Goal: Contribute content: Contribute content

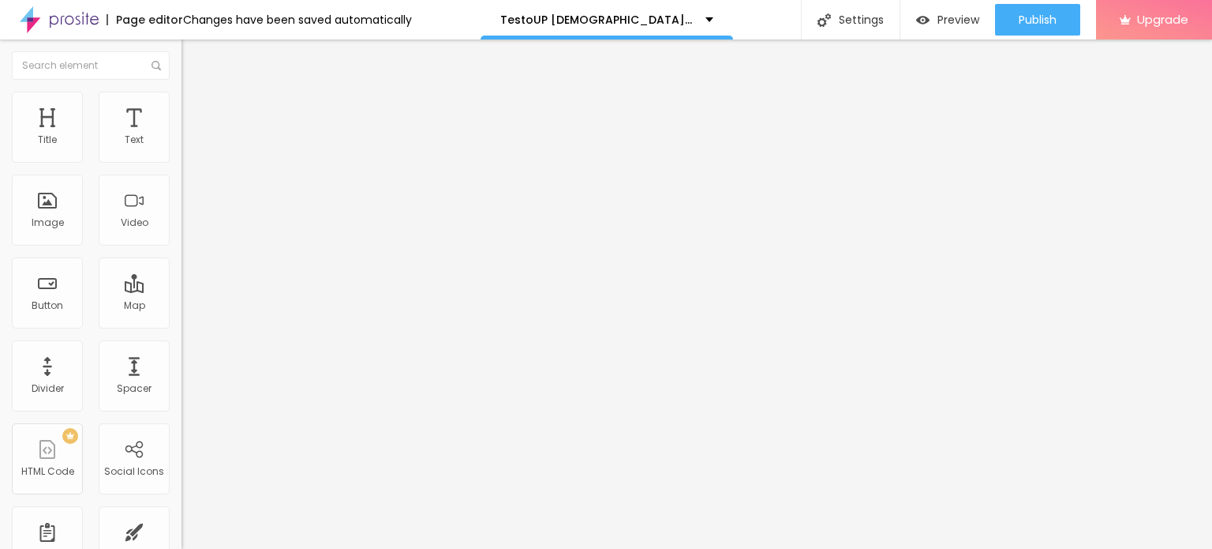
click at [182, 134] on div "Add image" at bounding box center [273, 128] width 182 height 11
click at [182, 136] on span "Add image" at bounding box center [214, 128] width 65 height 13
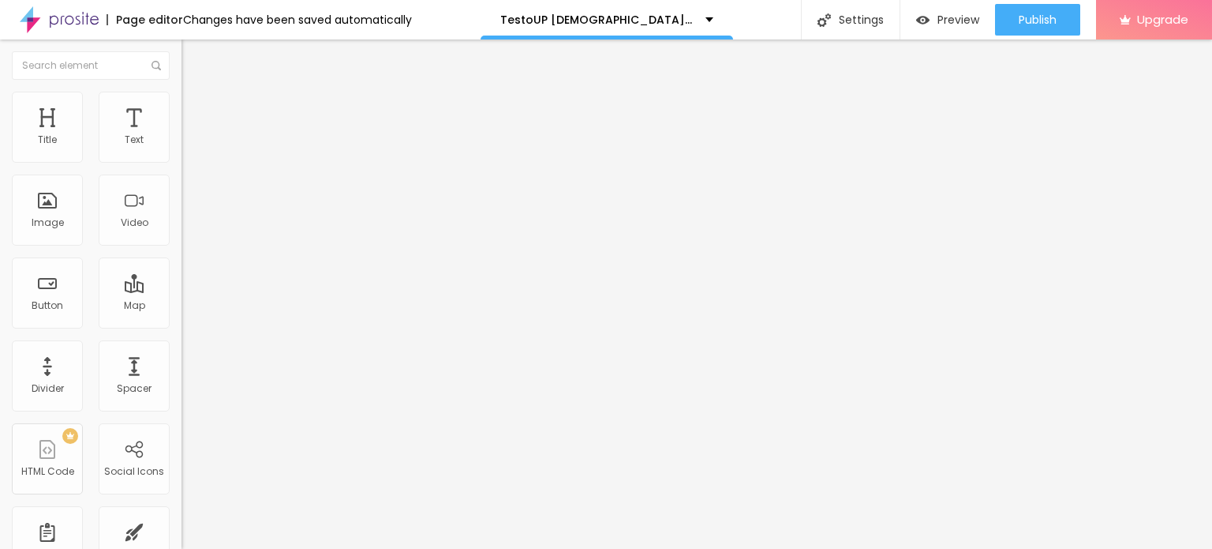
click at [182, 98] on img at bounding box center [189, 99] width 14 height 14
type input "95"
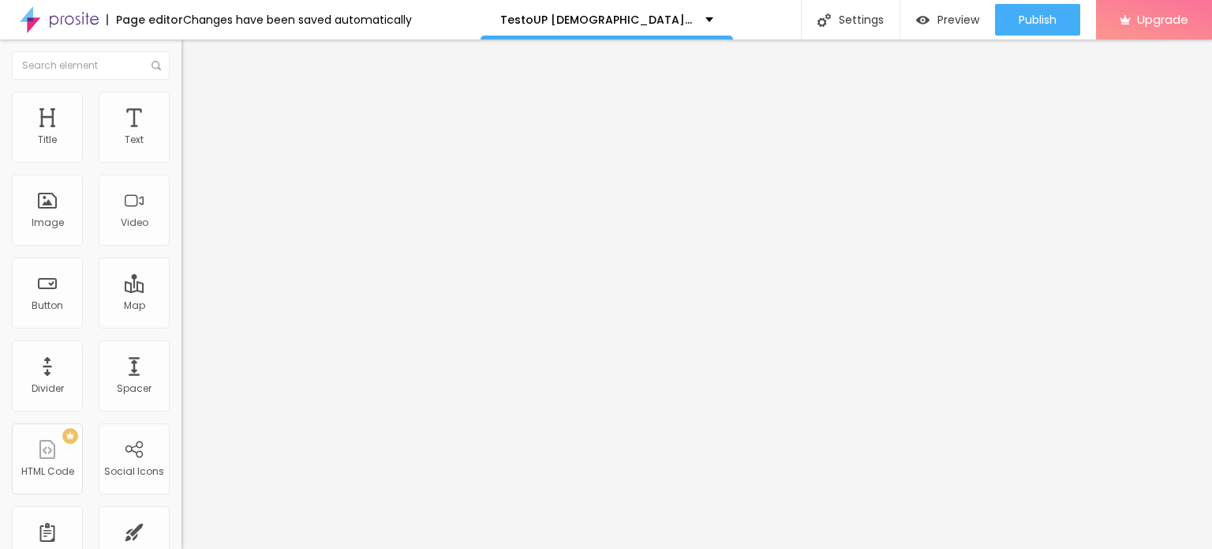
type input "95"
type input "75"
type input "70"
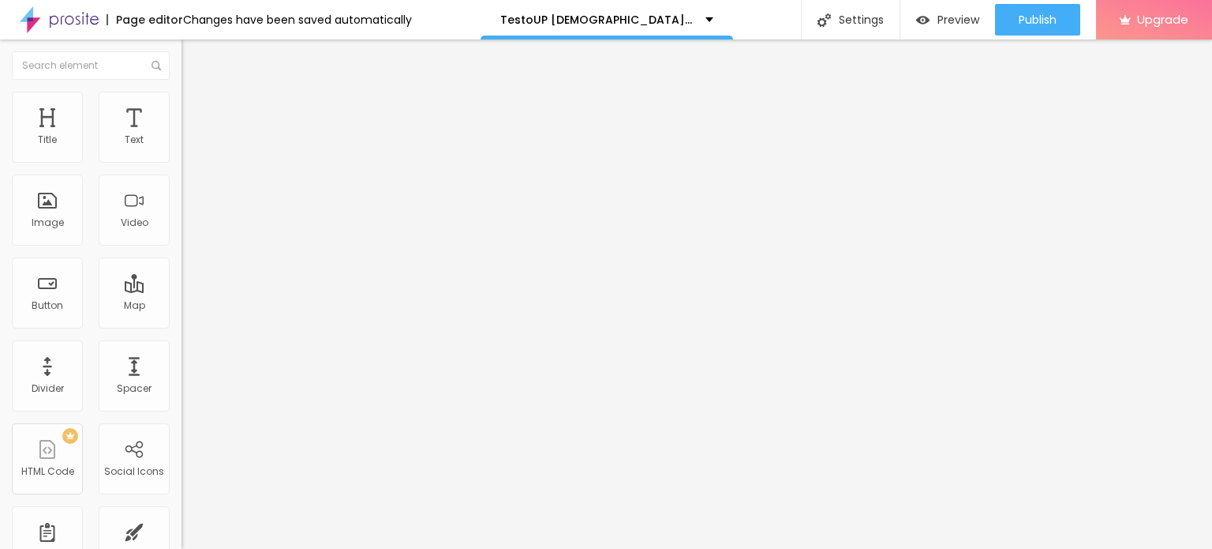
type input "65"
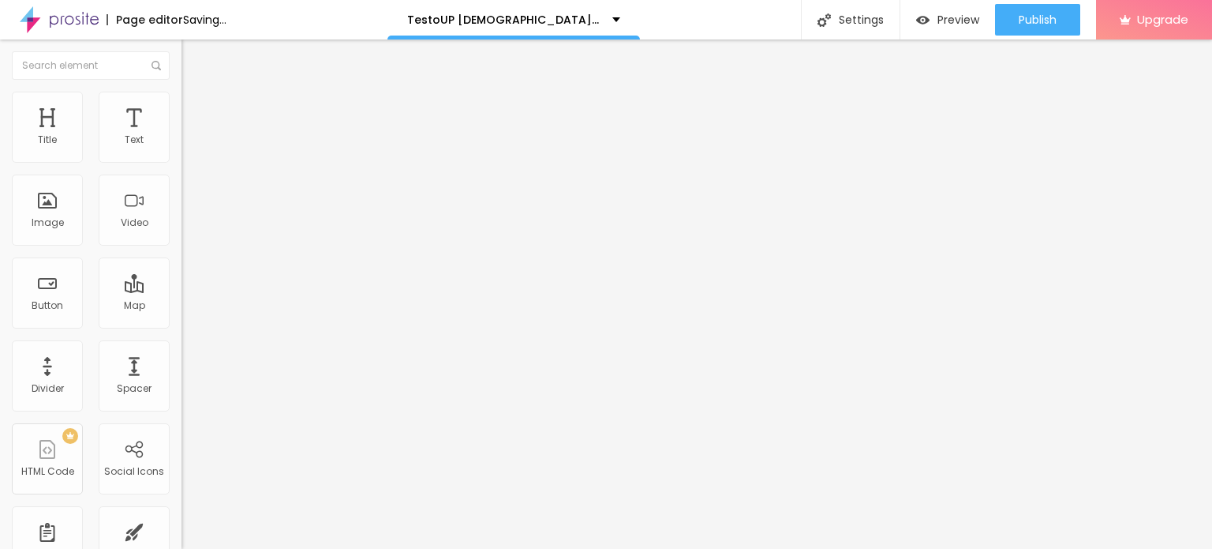
type input "60"
type input "55"
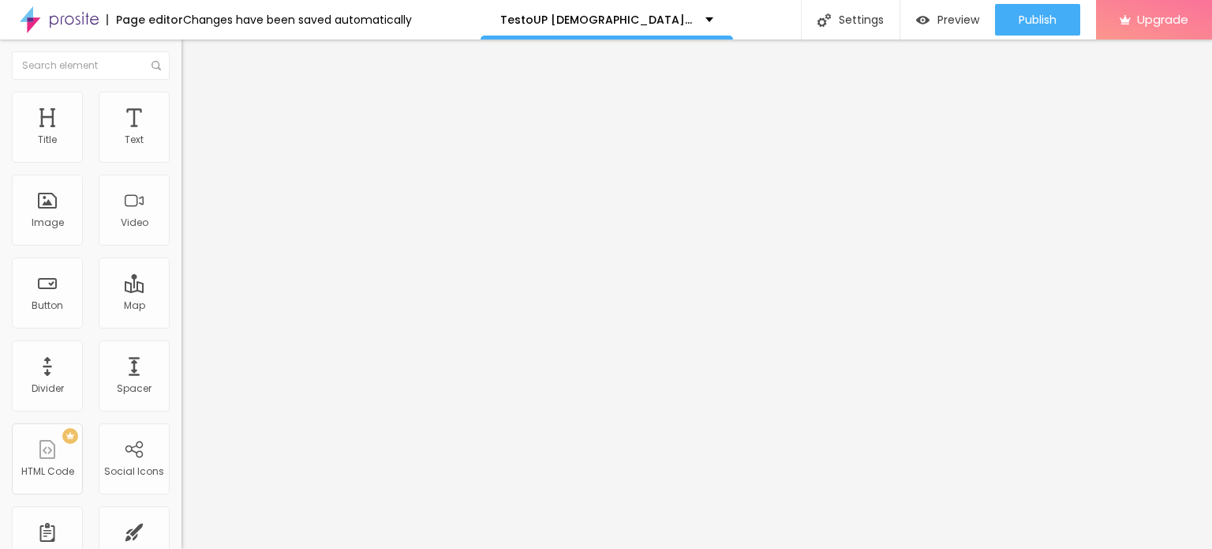
type input "50"
drag, startPoint x: 163, startPoint y: 167, endPoint x: 83, endPoint y: 165, distance: 80.5
type input "50"
click at [182, 162] on input "range" at bounding box center [233, 155] width 102 height 13
click at [194, 140] on icon "button" at bounding box center [195, 138] width 3 height 3
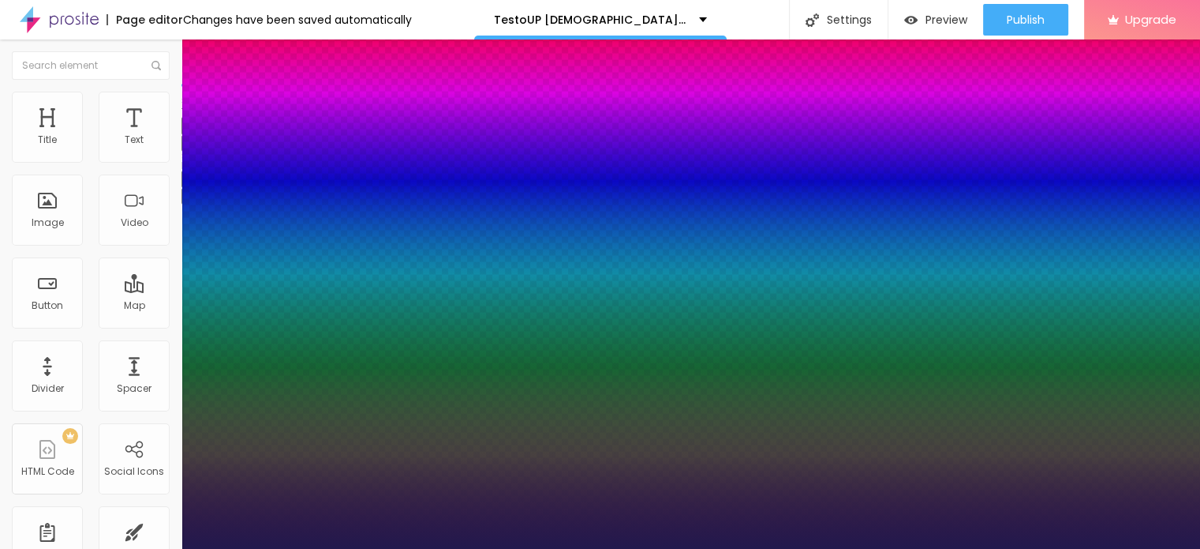
type input "1"
type input "19"
type input "1"
type input "20"
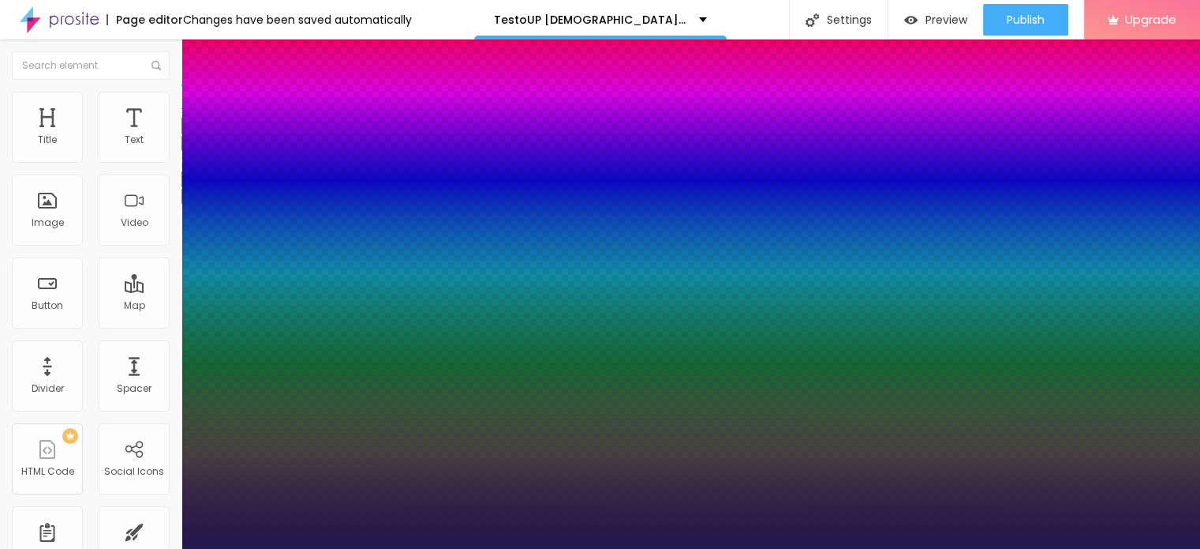
type input "20"
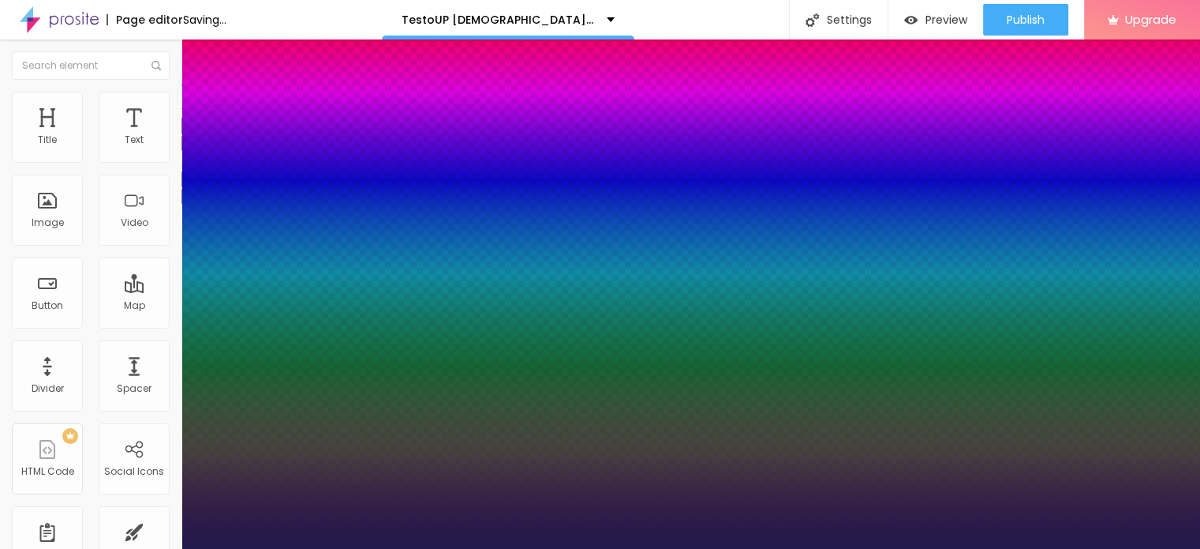
type input "1"
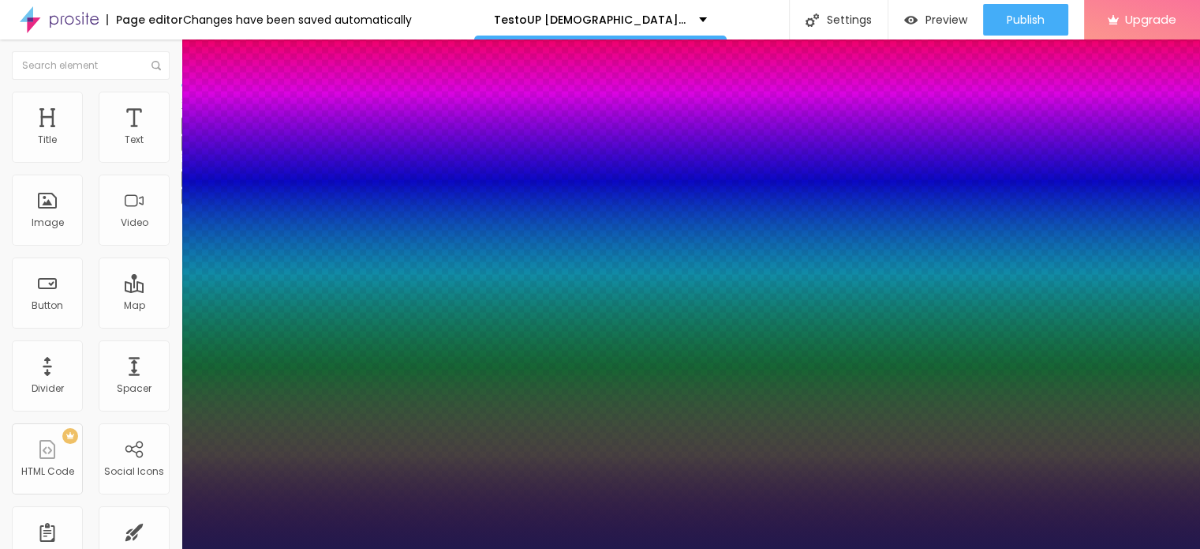
type input "19"
type input "1"
type input "18"
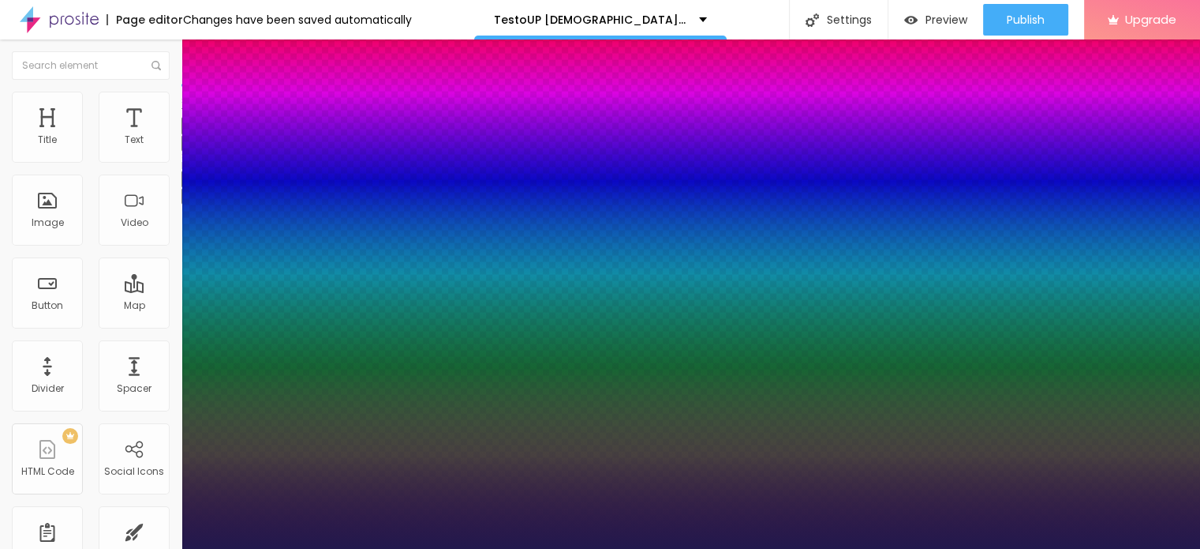
type input "1"
type input "18"
type input "0.2"
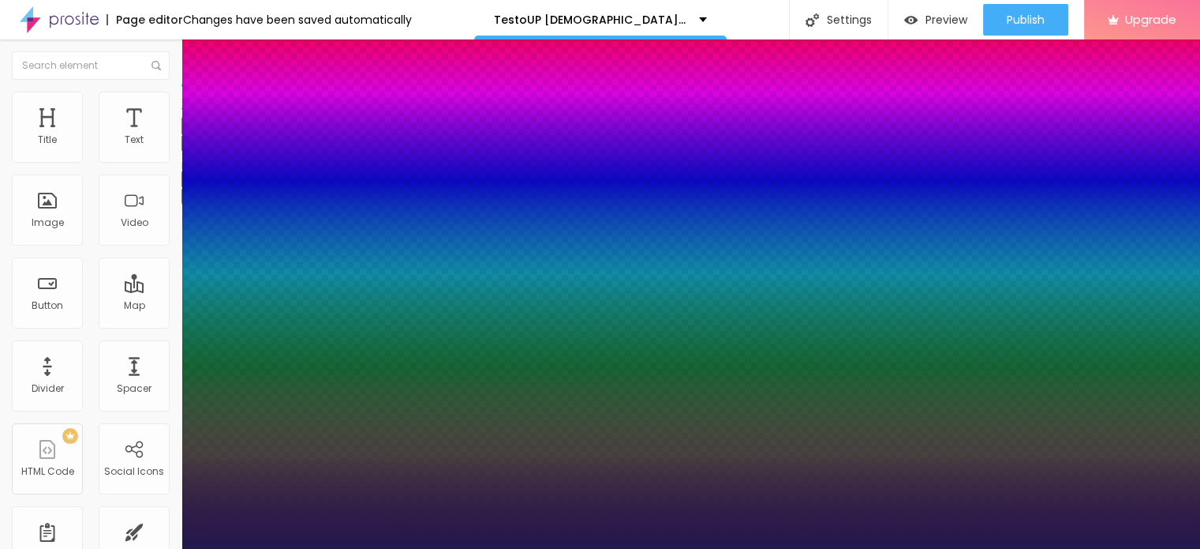
type input "1"
type input "0.3"
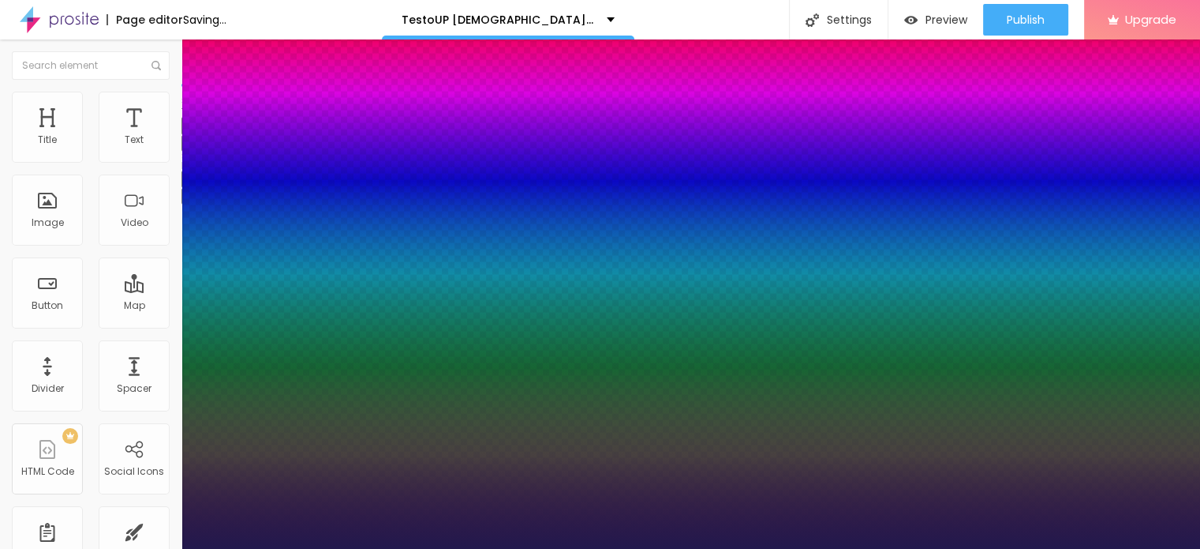
type input "1"
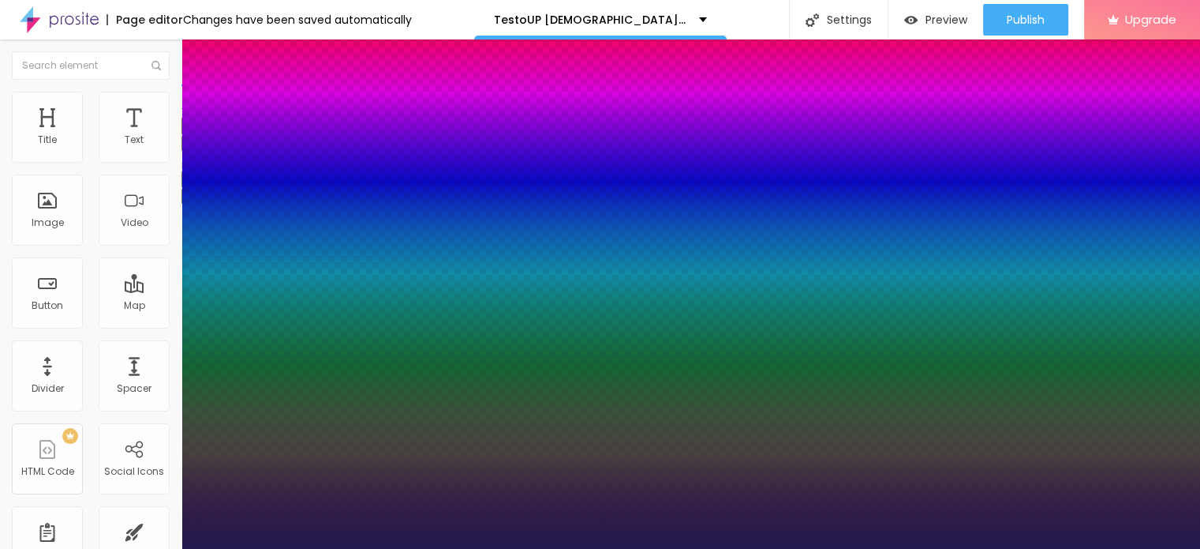
type input "0.1"
type input "1"
type input "0"
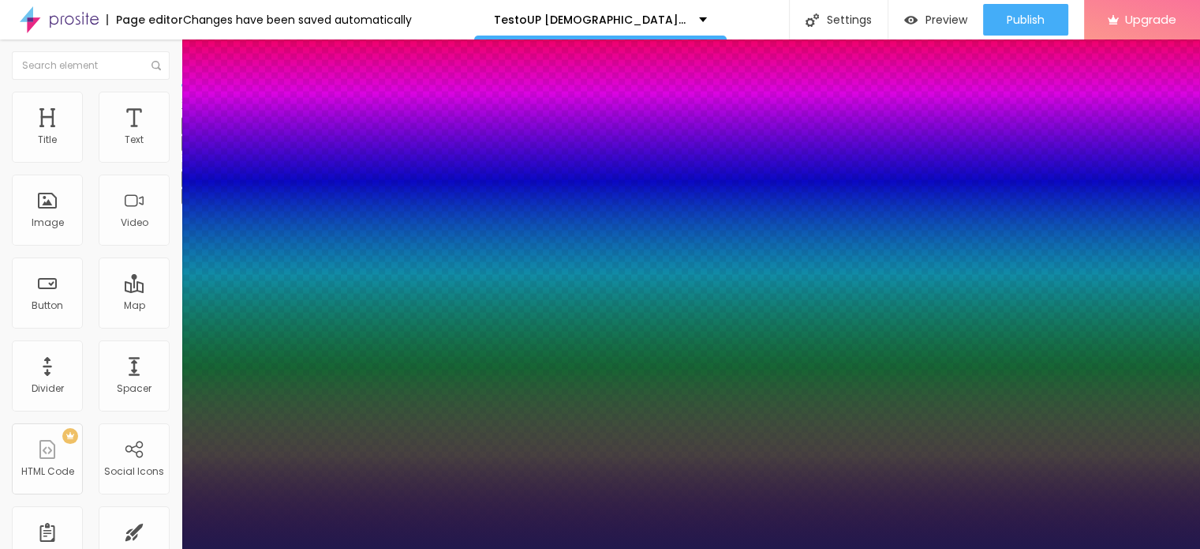
type input "0"
type input "1"
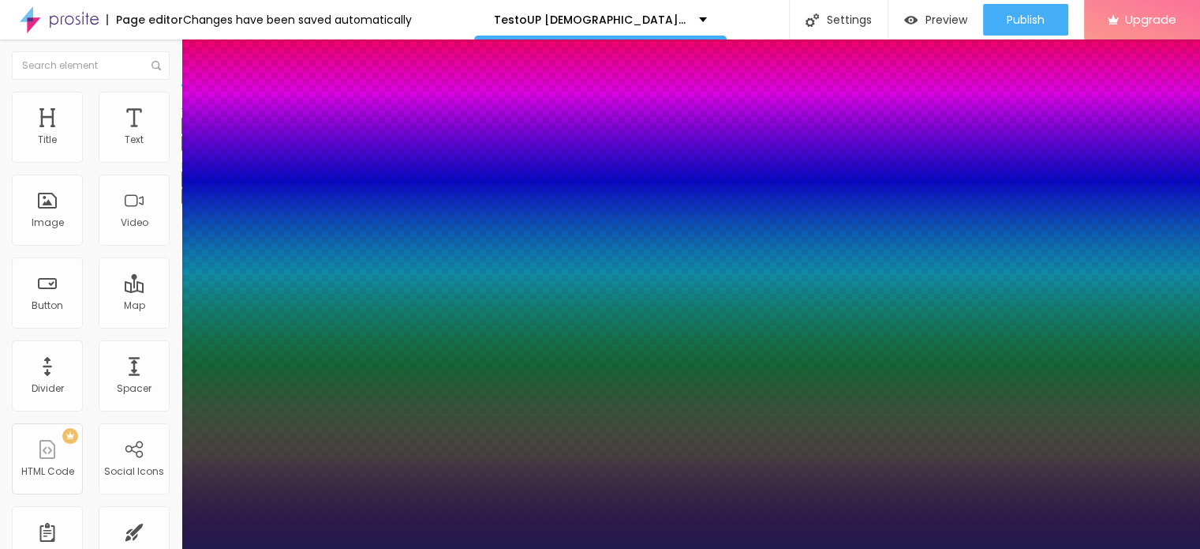
type input "6"
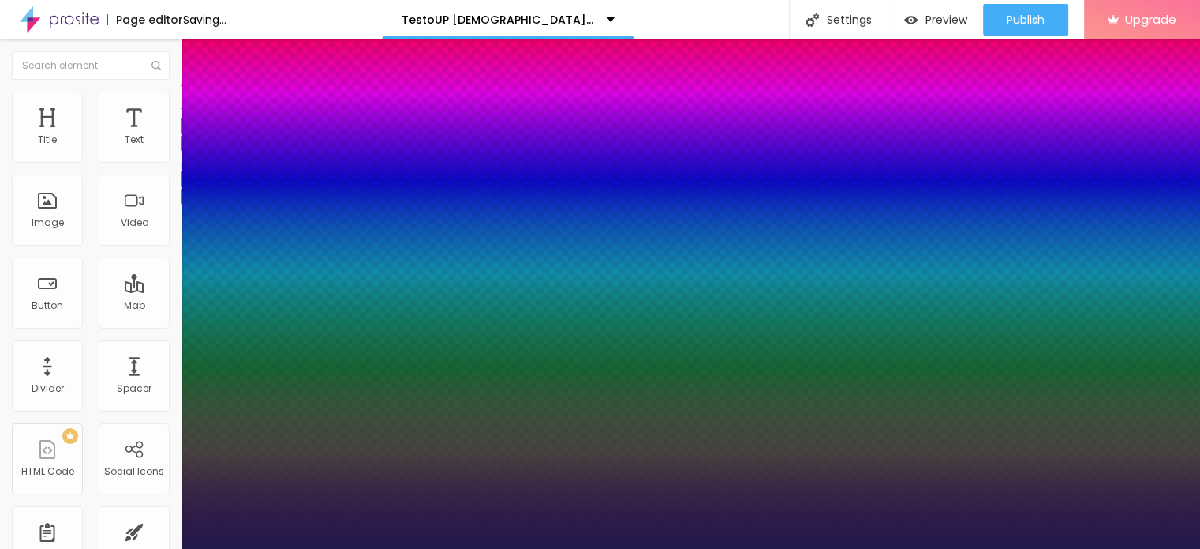
type input "4"
type input "0"
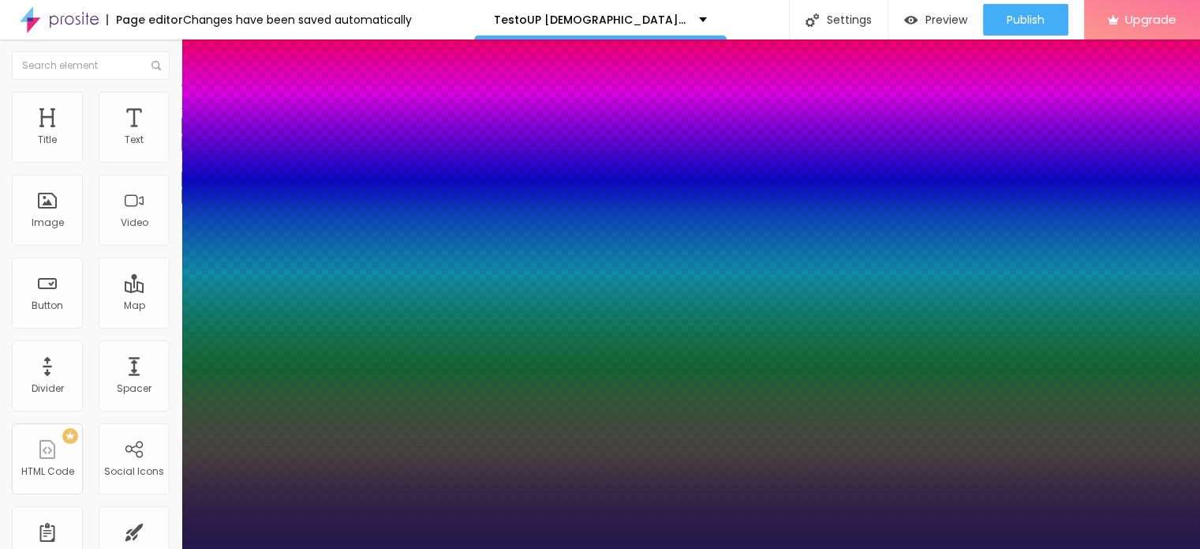
type input "0"
type input "1.2"
type input "1.3"
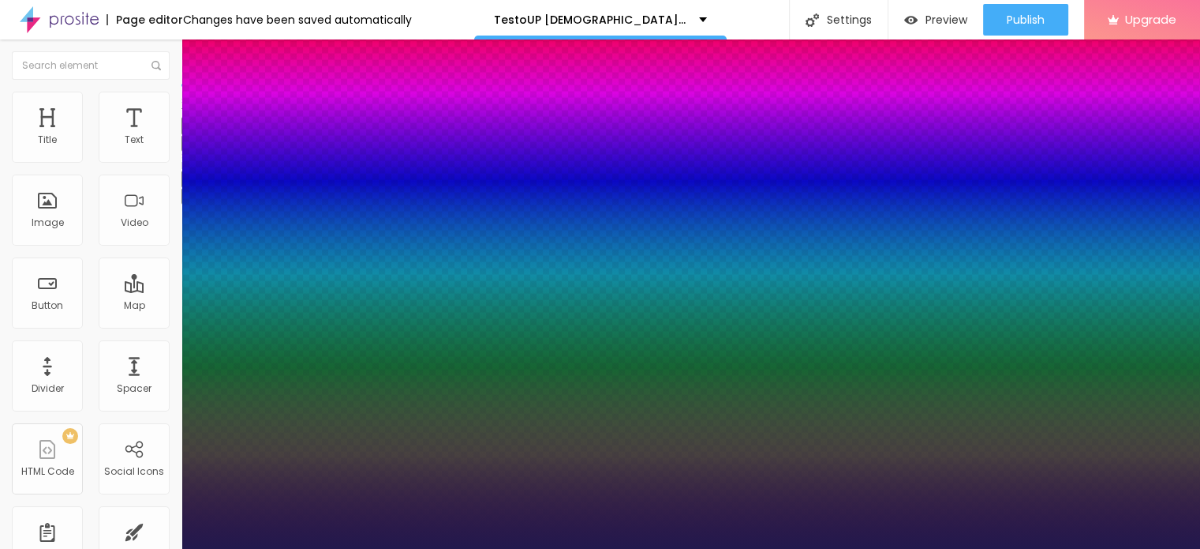
type input "1.3"
type input "1.4"
type input "1.3"
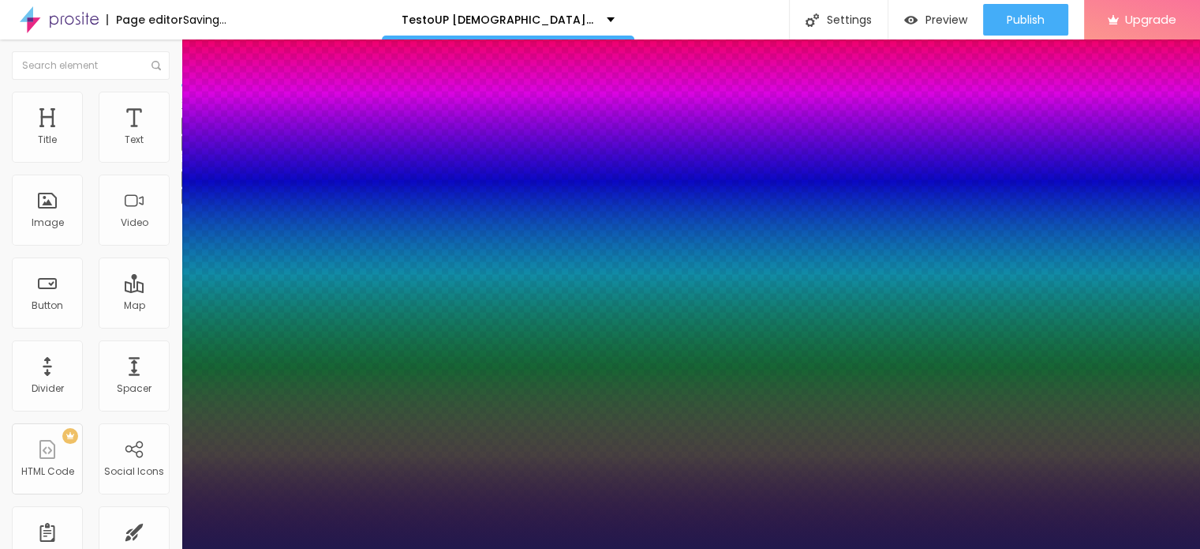
type input "1.2"
type input "1.1"
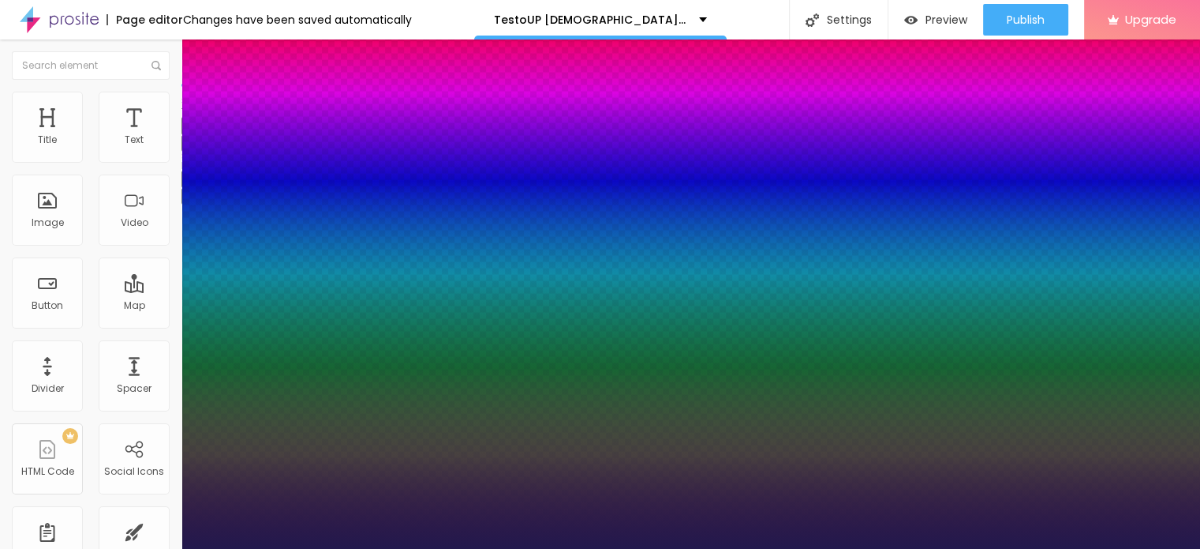
type input "1"
type input "0.9"
type input "0.8"
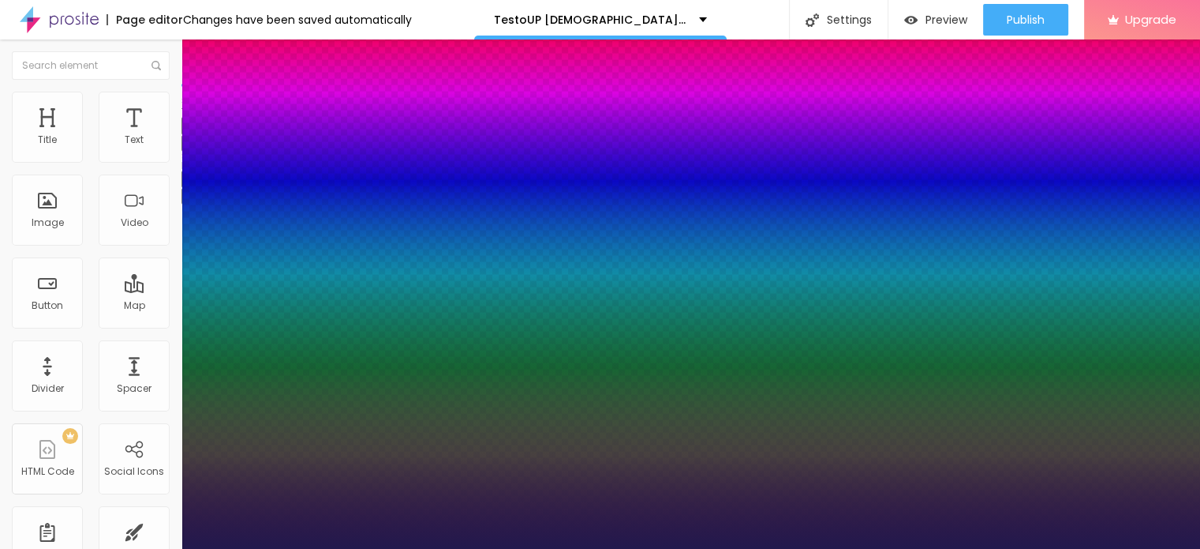
type input "0.8"
type input "0.7"
type input "0.8"
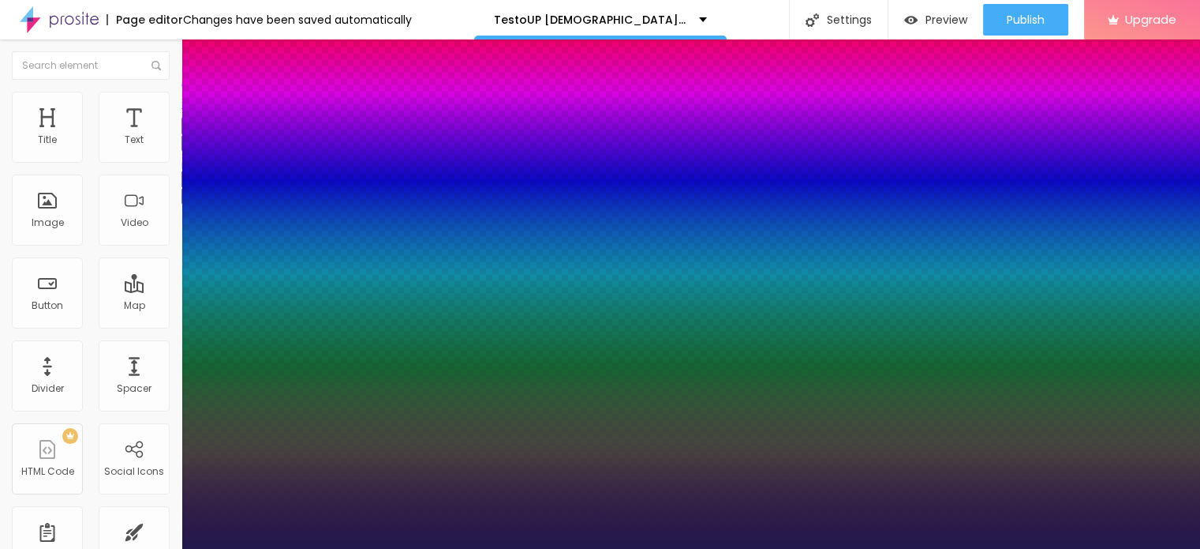
type input "0.9"
type input "1"
type input "1.1"
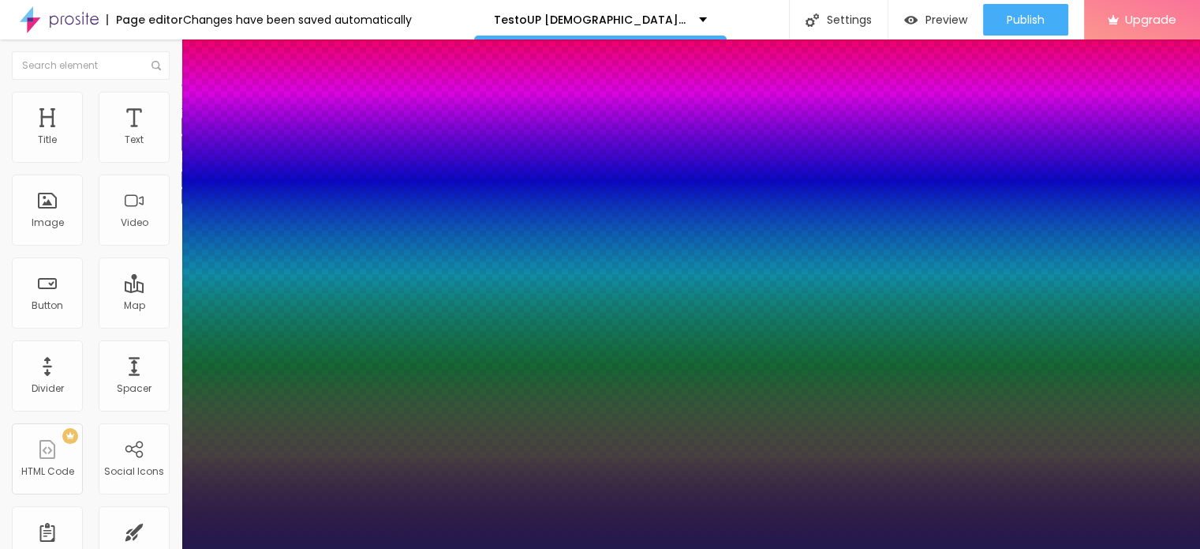
type input "1.1"
type input "1.2"
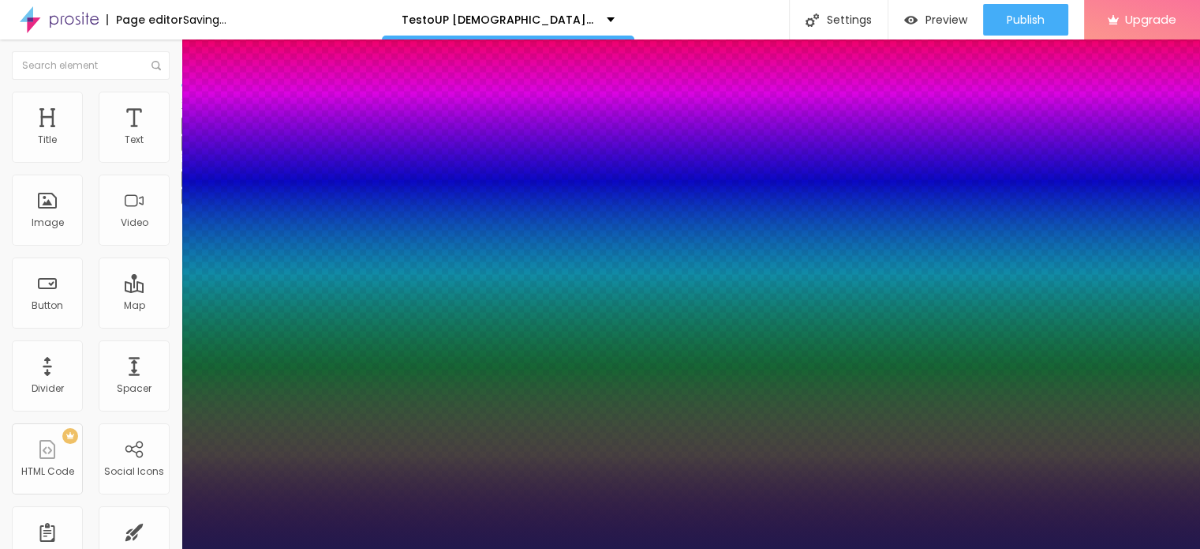
click at [531, 548] on div at bounding box center [600, 549] width 1200 height 0
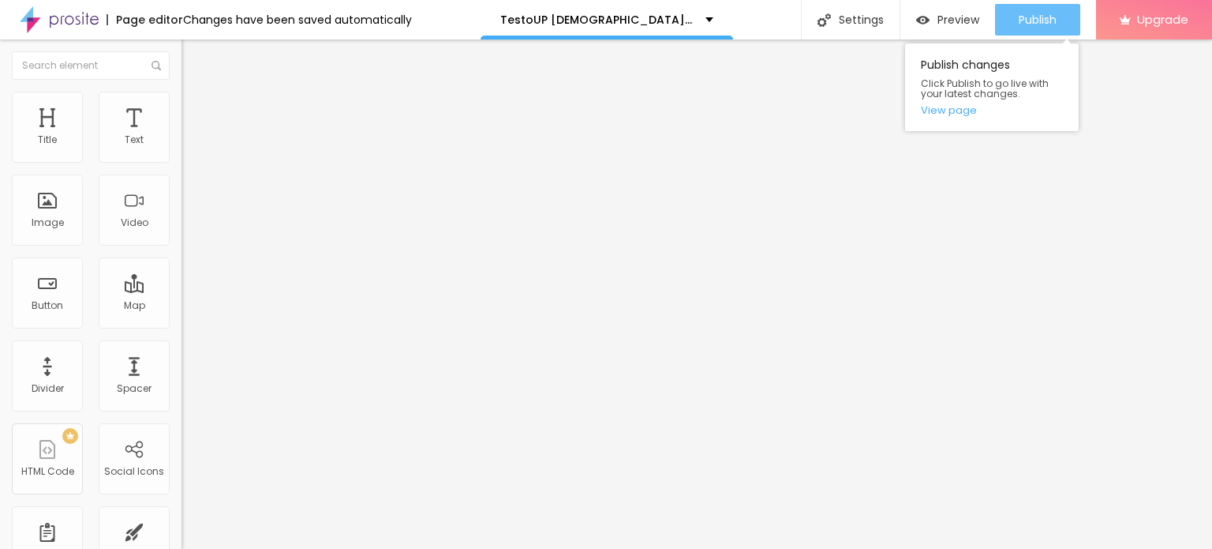
click at [1032, 24] on span "Publish" at bounding box center [1038, 19] width 38 height 13
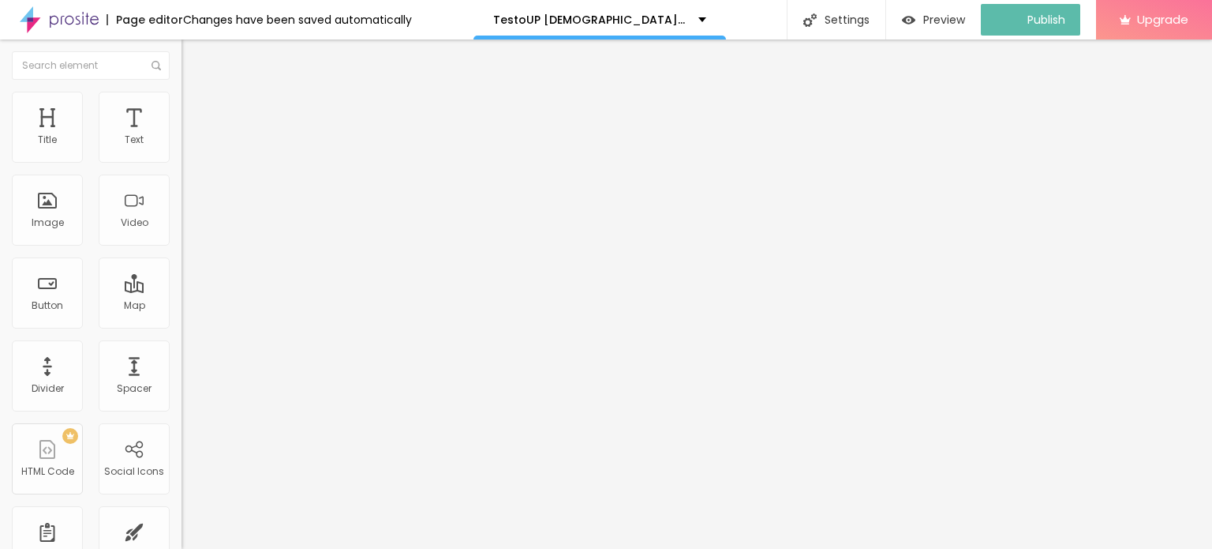
click at [32, 29] on img at bounding box center [59, 19] width 79 height 39
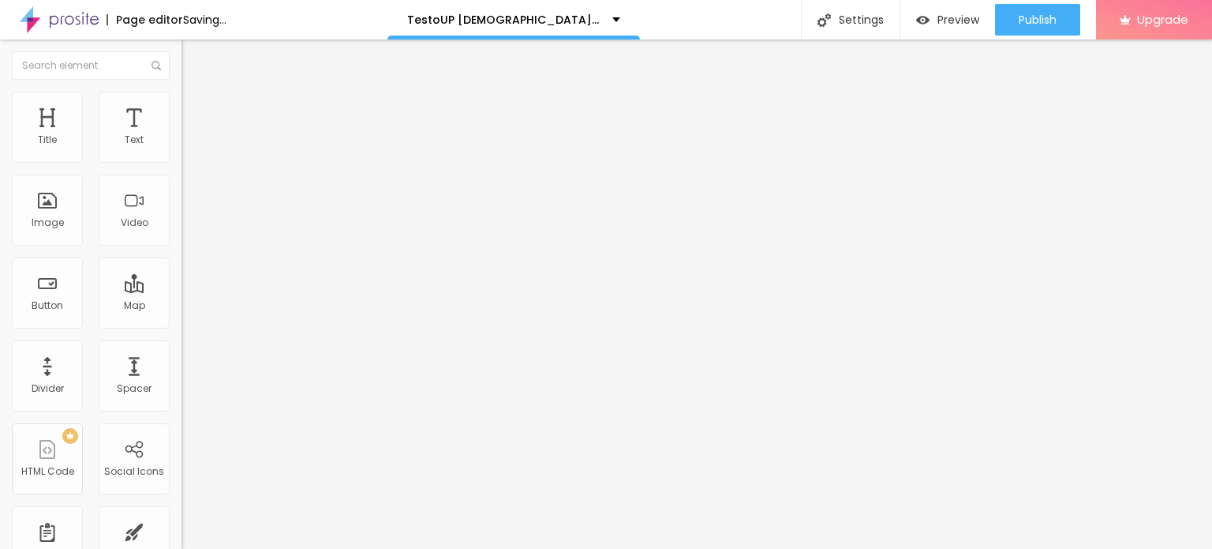
click at [182, 134] on div "Add image" at bounding box center [273, 128] width 182 height 11
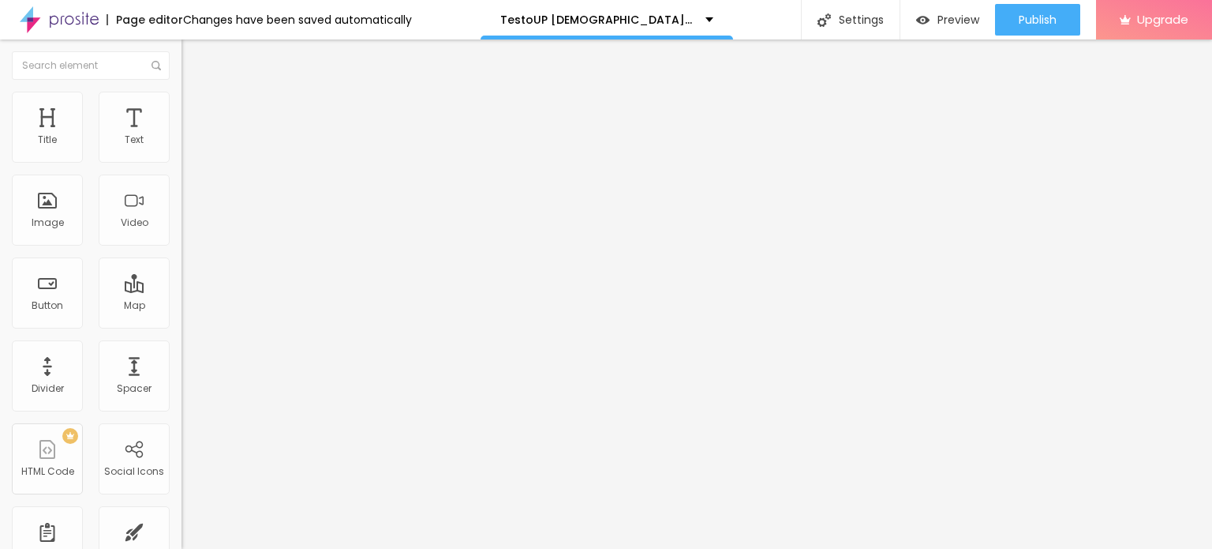
click at [182, 136] on span "Add image" at bounding box center [214, 128] width 65 height 13
click at [182, 102] on li "Style" at bounding box center [273, 100] width 182 height 16
type input "60"
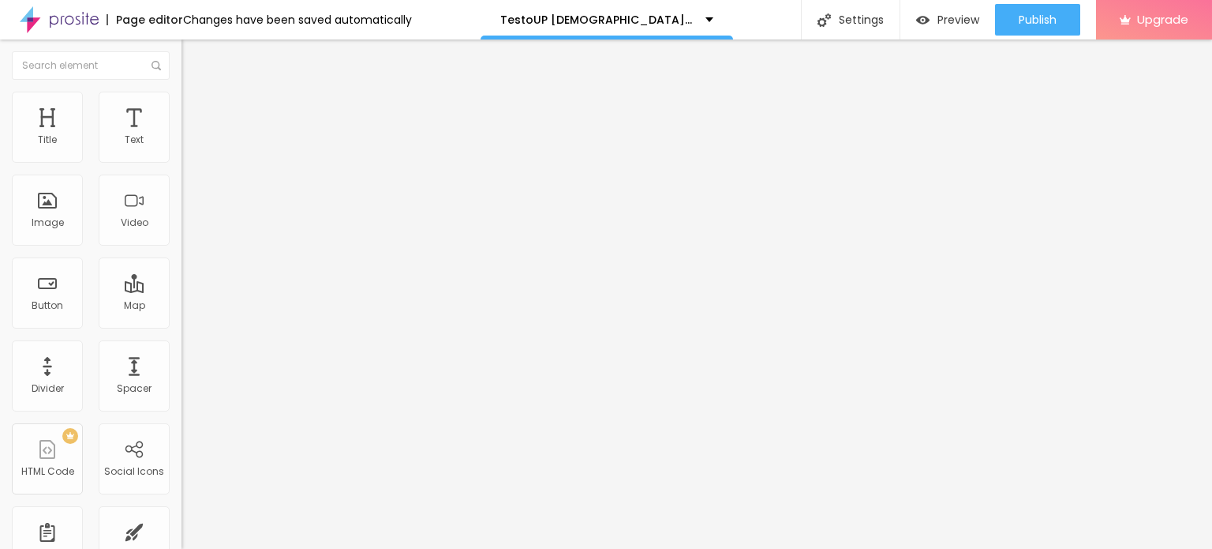
type input "60"
type input "55"
drag, startPoint x: 163, startPoint y: 167, endPoint x: 95, endPoint y: 168, distance: 67.9
type input "55"
click at [182, 162] on input "range" at bounding box center [233, 155] width 102 height 13
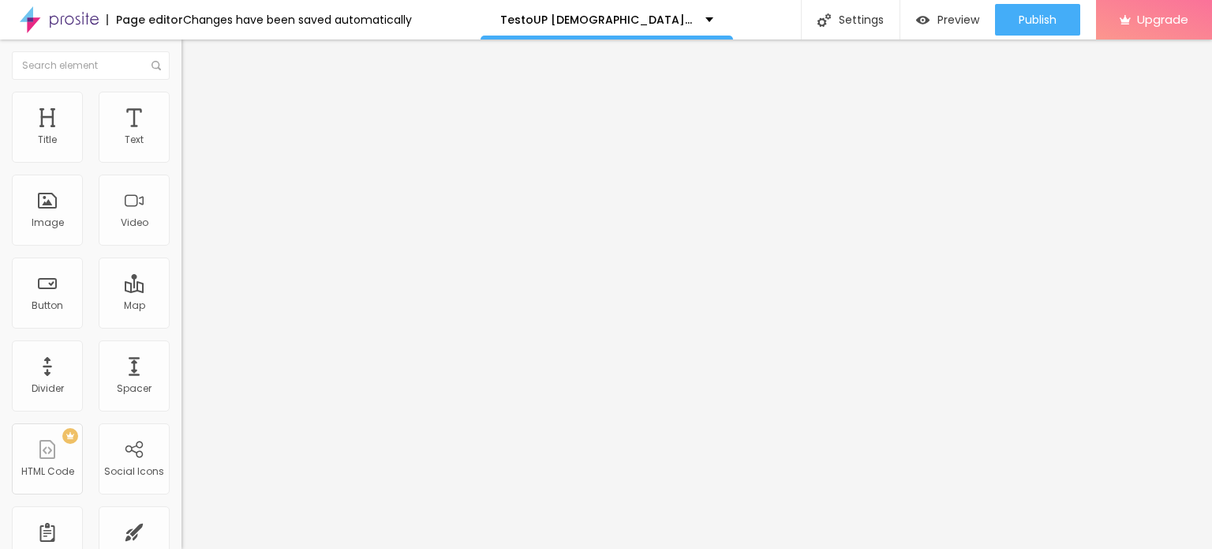
click at [188, 147] on icon "button" at bounding box center [192, 141] width 9 height 9
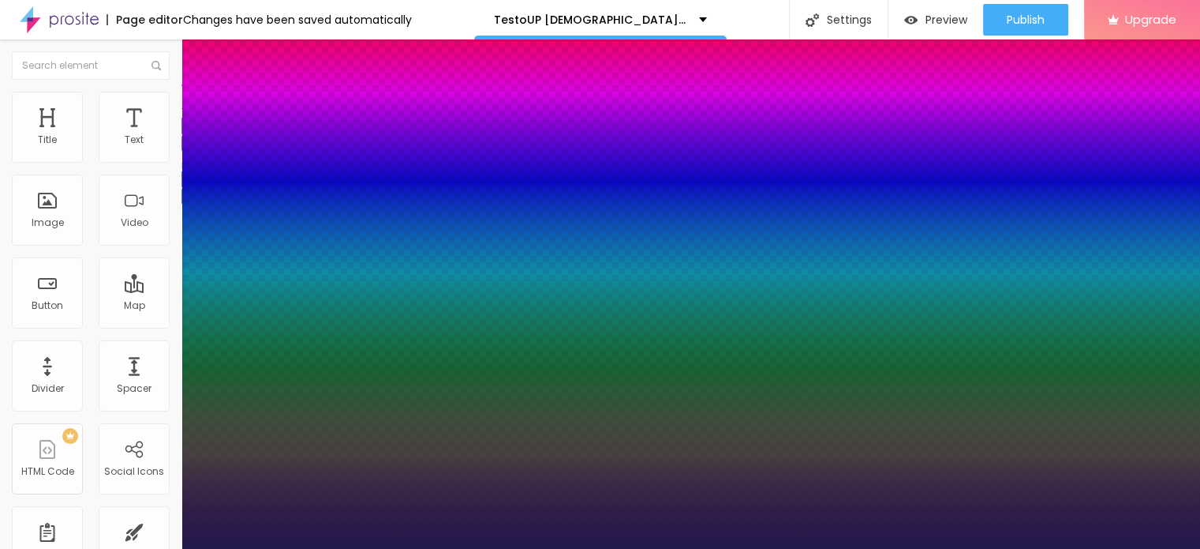
type input "1"
click at [418, 548] on div at bounding box center [600, 549] width 1200 height 0
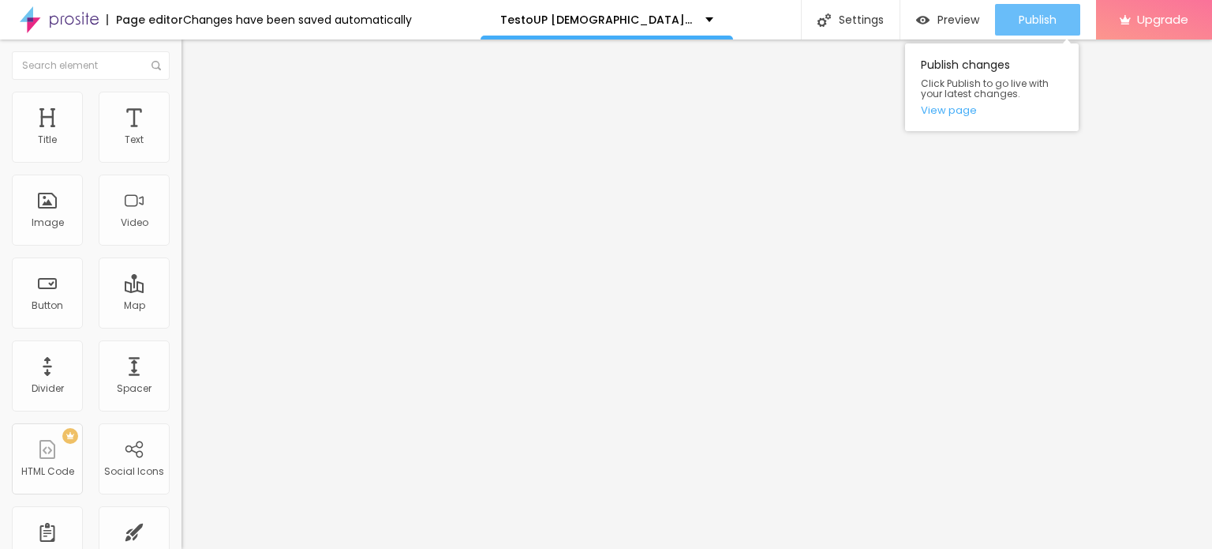
click at [1051, 14] on span "Publish" at bounding box center [1038, 19] width 38 height 13
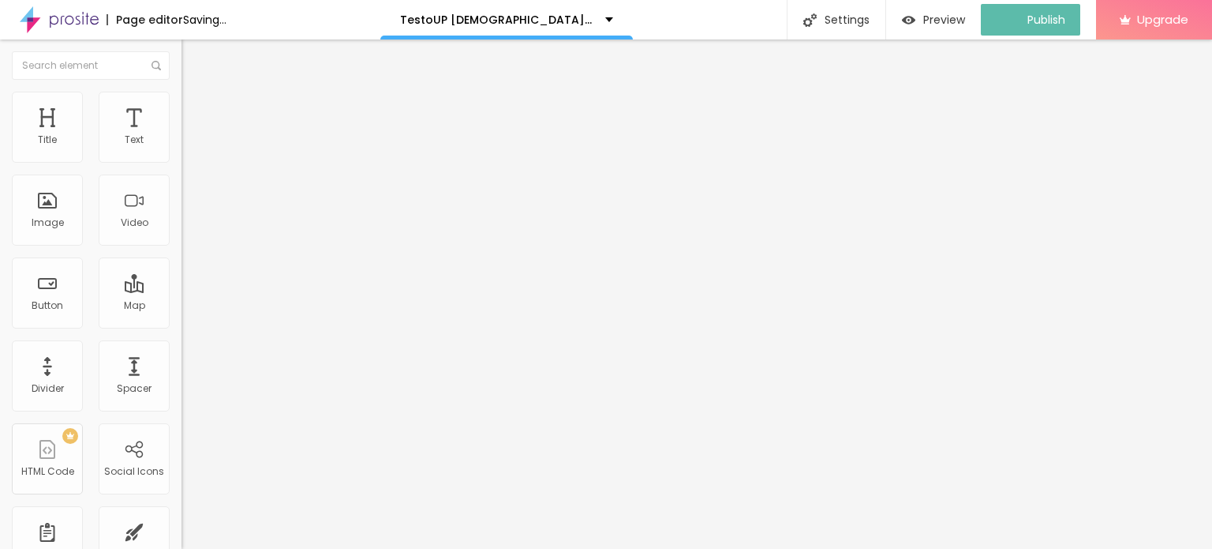
click at [29, 23] on img at bounding box center [59, 19] width 79 height 39
